Goal: Transaction & Acquisition: Purchase product/service

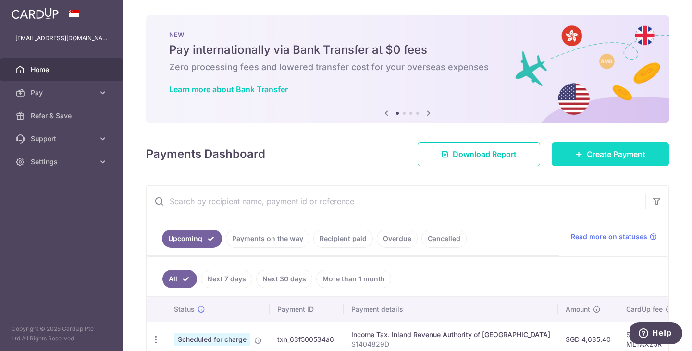
click at [618, 152] on span "Create Payment" at bounding box center [616, 155] width 59 height 12
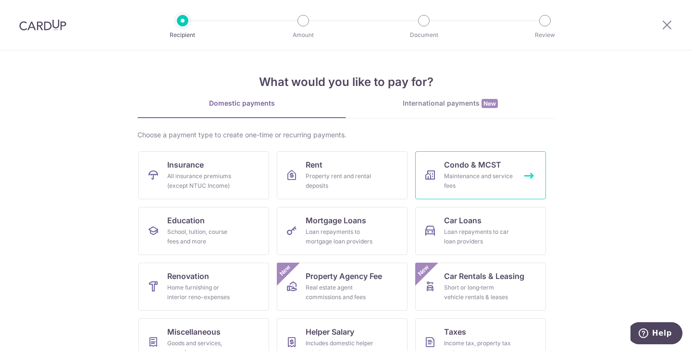
click at [419, 185] on link "Condo & MCST Maintenance and service fees" at bounding box center [480, 175] width 131 height 48
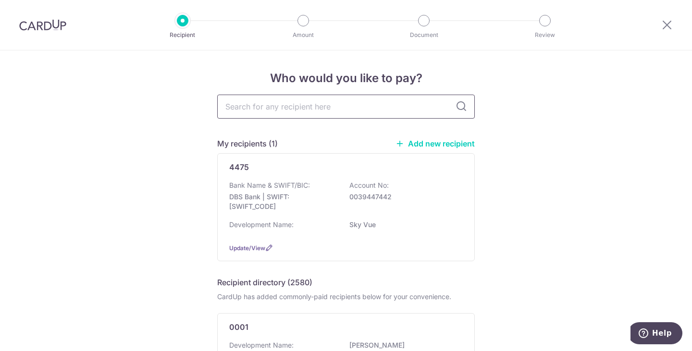
click at [334, 107] on input "text" at bounding box center [346, 107] width 258 height 24
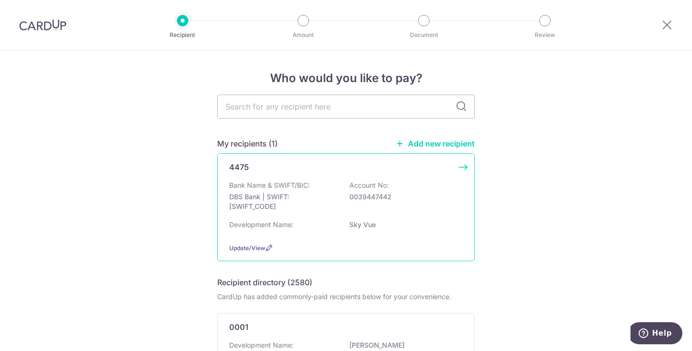
click at [310, 197] on p "DBS Bank | SWIFT: DBSSSGSGXXX" at bounding box center [283, 201] width 108 height 19
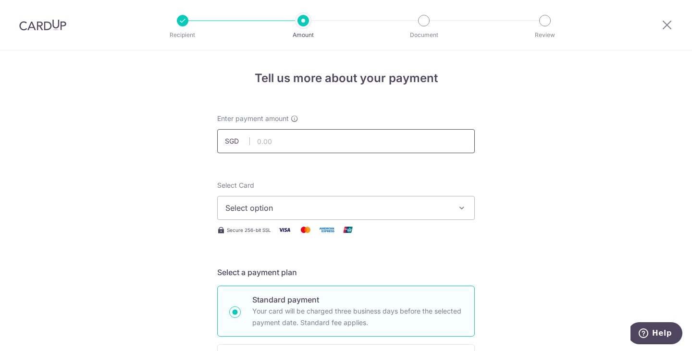
click at [286, 135] on input "text" at bounding box center [346, 141] width 258 height 24
type input "941.76"
click at [385, 203] on span "Select option" at bounding box center [337, 208] width 224 height 12
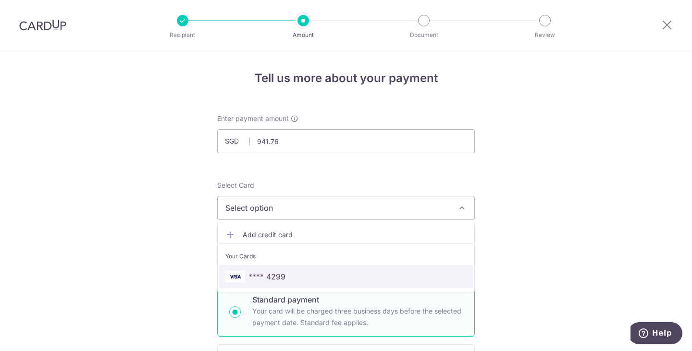
click at [288, 274] on span "**** 4299" at bounding box center [345, 277] width 241 height 12
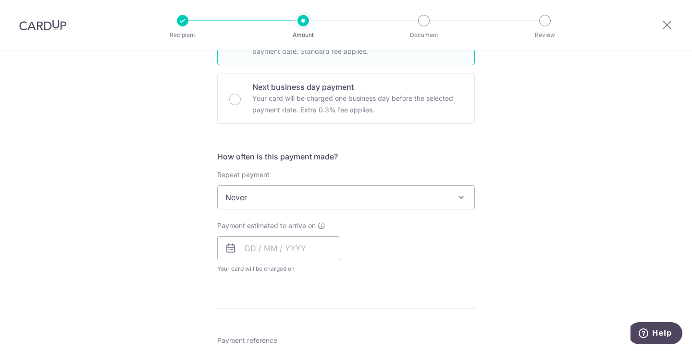
scroll to position [352, 0]
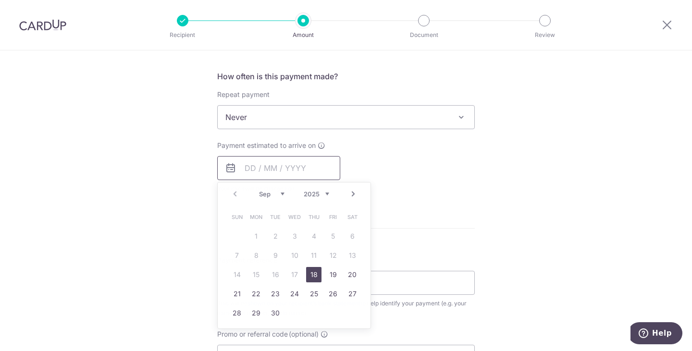
click at [273, 157] on input "text" at bounding box center [278, 168] width 123 height 24
click at [335, 278] on link "19" at bounding box center [332, 274] width 15 height 15
type input "19/09/2025"
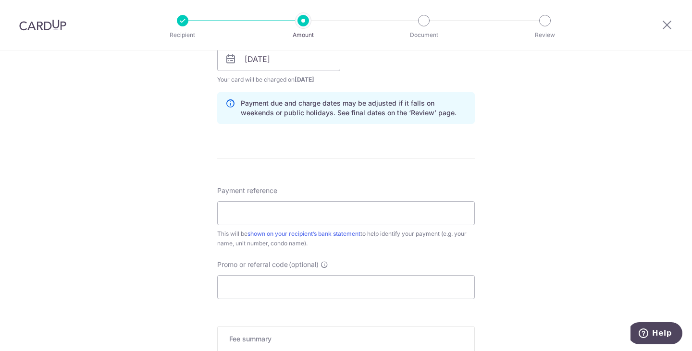
scroll to position [461, 0]
click at [383, 212] on input "Payment reference" at bounding box center [346, 213] width 258 height 24
type input "3#29-12"
click at [370, 285] on input "Promo or referral code (optional)" at bounding box center [346, 287] width 258 height 24
type input "g"
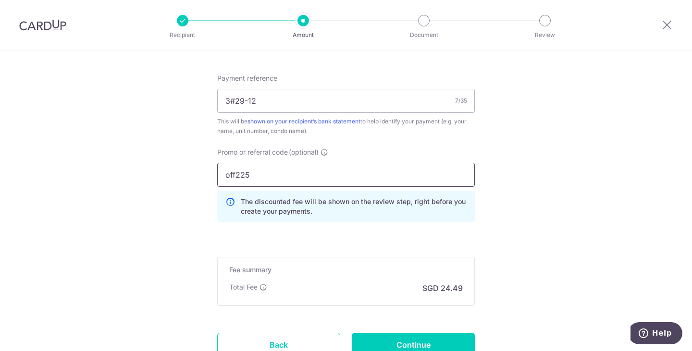
scroll to position [574, 0]
type input "off225"
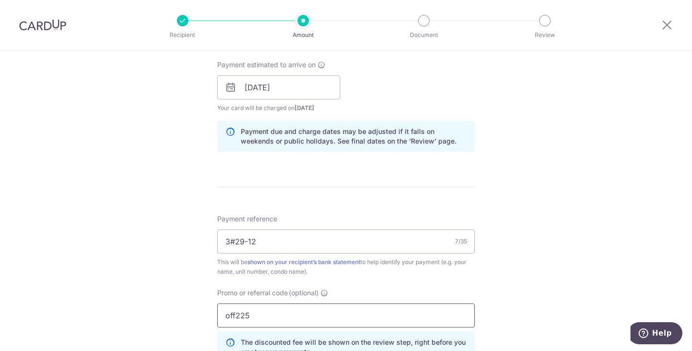
scroll to position [651, 0]
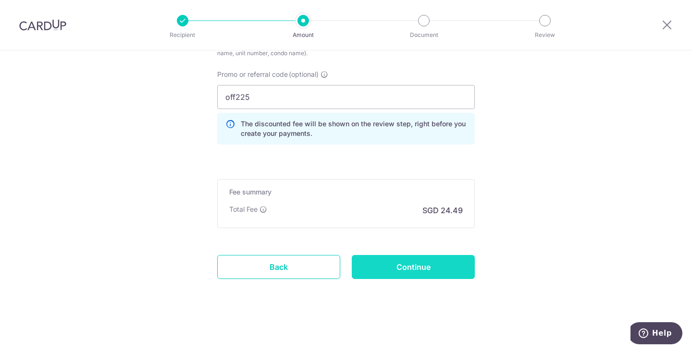
click at [429, 273] on input "Continue" at bounding box center [413, 267] width 123 height 24
type input "Create Schedule"
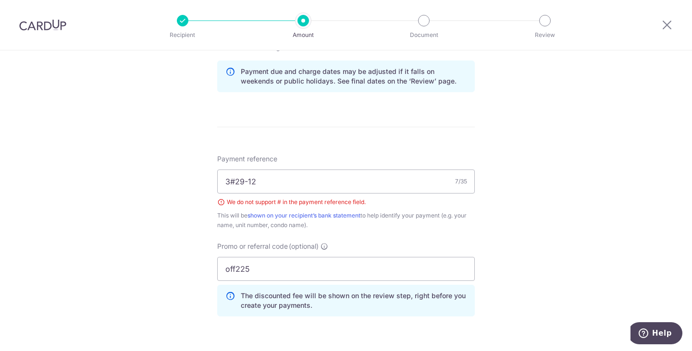
scroll to position [490, 0]
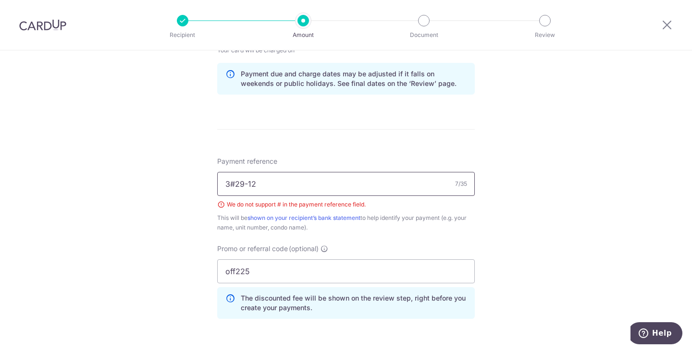
click at [234, 185] on input "3#29-12" at bounding box center [346, 184] width 258 height 24
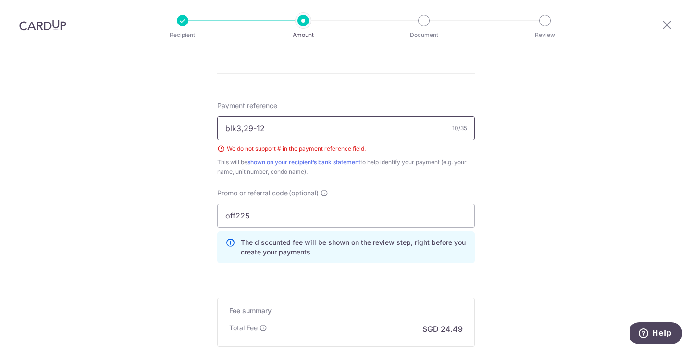
scroll to position [665, 0]
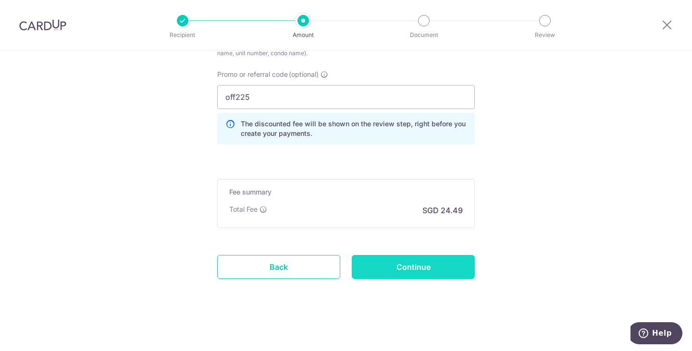
type input "blk3,29-12"
click at [427, 268] on input "Continue" at bounding box center [413, 267] width 123 height 24
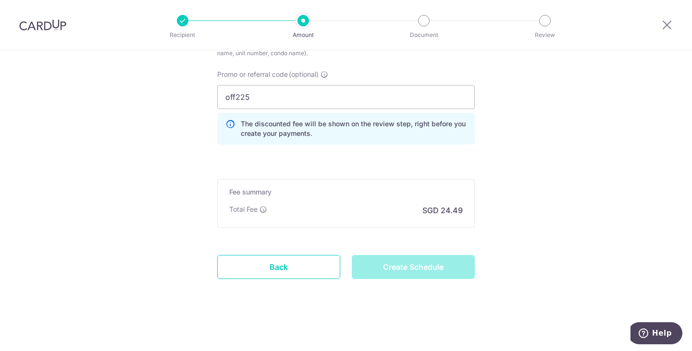
type input "Create Schedule"
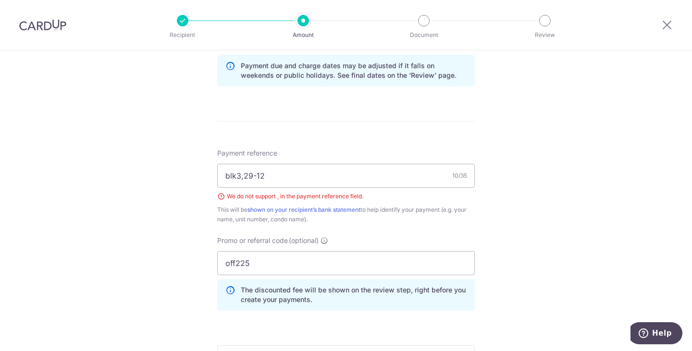
scroll to position [498, 0]
click at [241, 180] on input "blk3,29-12" at bounding box center [346, 176] width 258 height 24
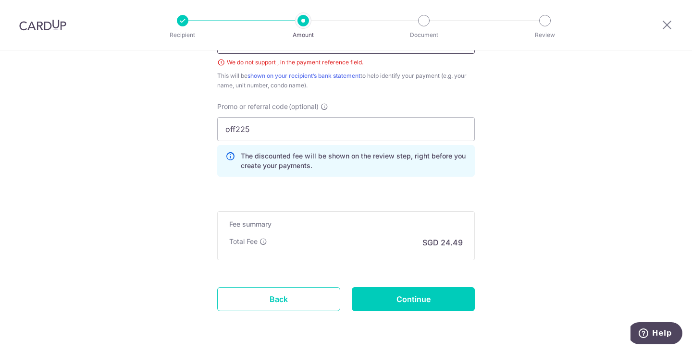
scroll to position [634, 0]
type input "blk3 unit29-12"
click at [420, 296] on input "Continue" at bounding box center [413, 298] width 123 height 24
type input "Create Schedule"
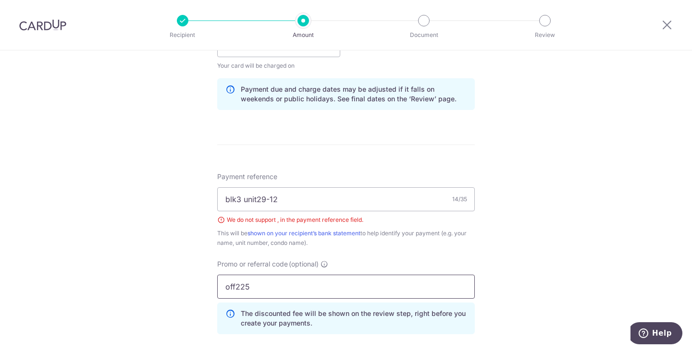
scroll to position [474, 0]
click at [241, 199] on input "blk3 unit29-12" at bounding box center [346, 200] width 258 height 24
type input "blk3unit29-12"
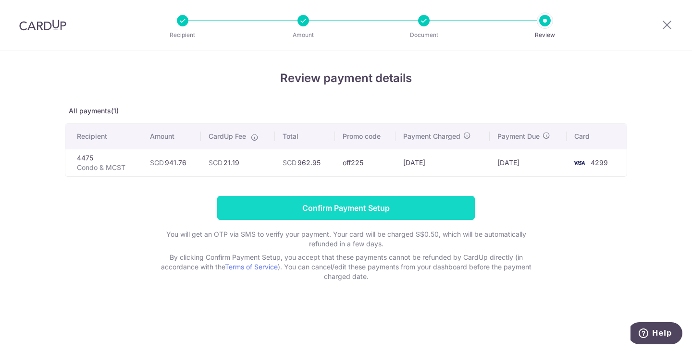
click at [344, 215] on input "Confirm Payment Setup" at bounding box center [346, 208] width 258 height 24
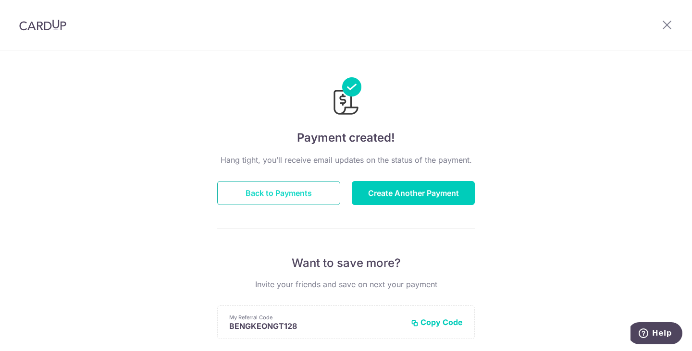
click at [322, 186] on button "Back to Payments" at bounding box center [278, 193] width 123 height 24
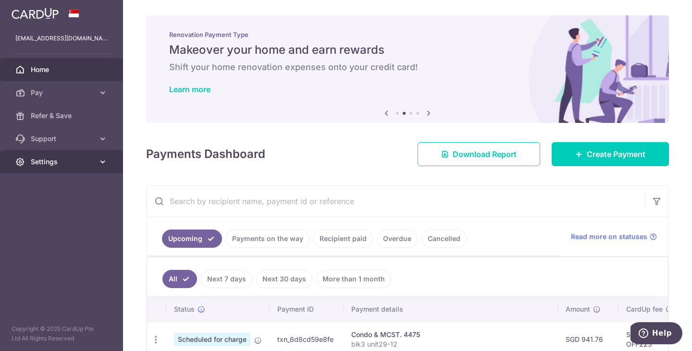
click at [106, 165] on icon at bounding box center [103, 162] width 10 height 10
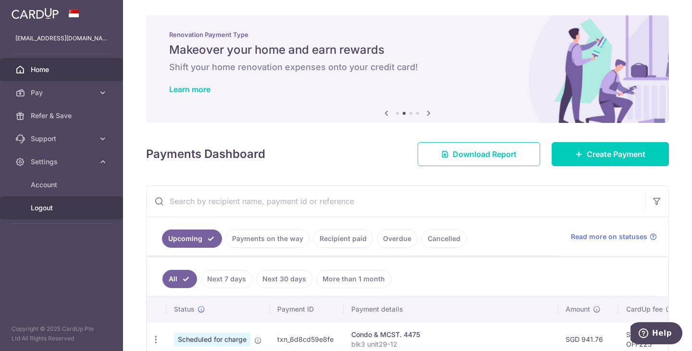
click at [75, 214] on link "Logout" at bounding box center [61, 208] width 123 height 23
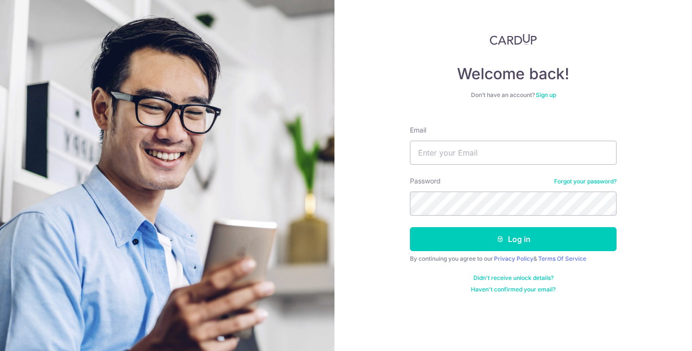
type input "[EMAIL_ADDRESS][DOMAIN_NAME]"
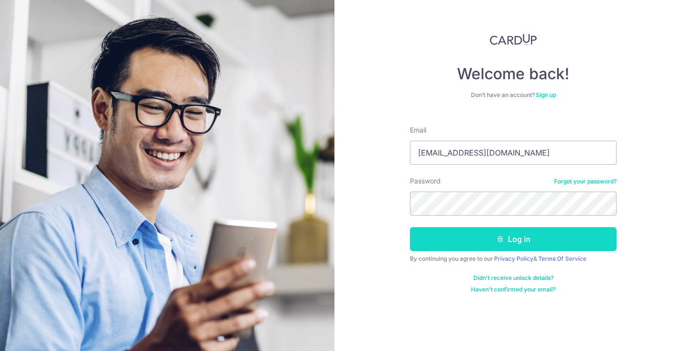
click at [463, 232] on button "Log in" at bounding box center [513, 239] width 207 height 24
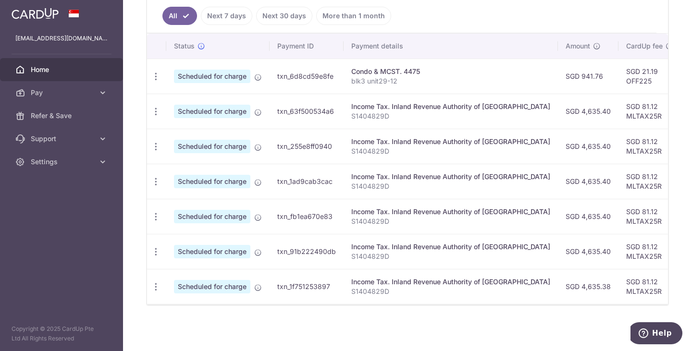
scroll to position [188, 0]
